Goal: Task Accomplishment & Management: Use online tool/utility

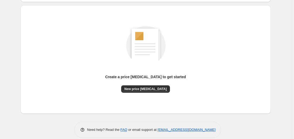
scroll to position [53, 0]
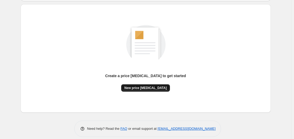
click at [146, 85] on button "New price [MEDICAL_DATA]" at bounding box center [145, 87] width 49 height 7
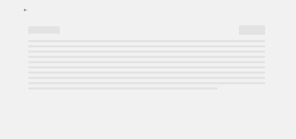
select select "percentage"
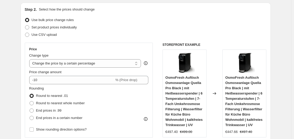
scroll to position [79, 0]
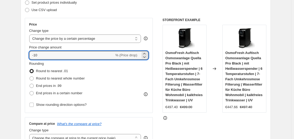
drag, startPoint x: 72, startPoint y: 53, endPoint x: 72, endPoint y: 60, distance: 7.1
click at [72, 53] on input "-10" at bounding box center [71, 55] width 85 height 8
type input "-1"
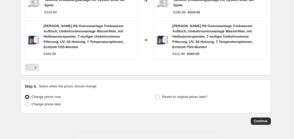
scroll to position [453, 0]
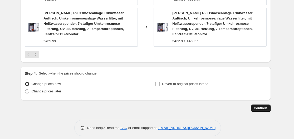
type input "-35"
click at [267, 106] on span "Continue" at bounding box center [261, 108] width 14 height 4
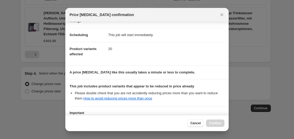
scroll to position [83, 0]
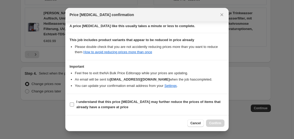
drag, startPoint x: 67, startPoint y: 101, endPoint x: 80, endPoint y: 108, distance: 14.5
click at [68, 101] on section "I understand that this price [MEDICAL_DATA] may further reduce the prices of it…" at bounding box center [146, 104] width 163 height 21
drag, startPoint x: 72, startPoint y: 104, endPoint x: 134, endPoint y: 120, distance: 65.0
click at [72, 104] on input "I understand that this price [MEDICAL_DATA] may further reduce the prices of it…" at bounding box center [72, 104] width 4 height 4
checkbox input "true"
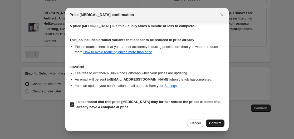
click at [213, 119] on button "Confirm" at bounding box center [215, 122] width 18 height 7
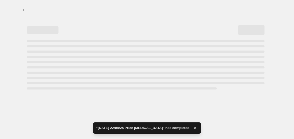
select select "percentage"
